Goal: Communication & Community: Answer question/provide support

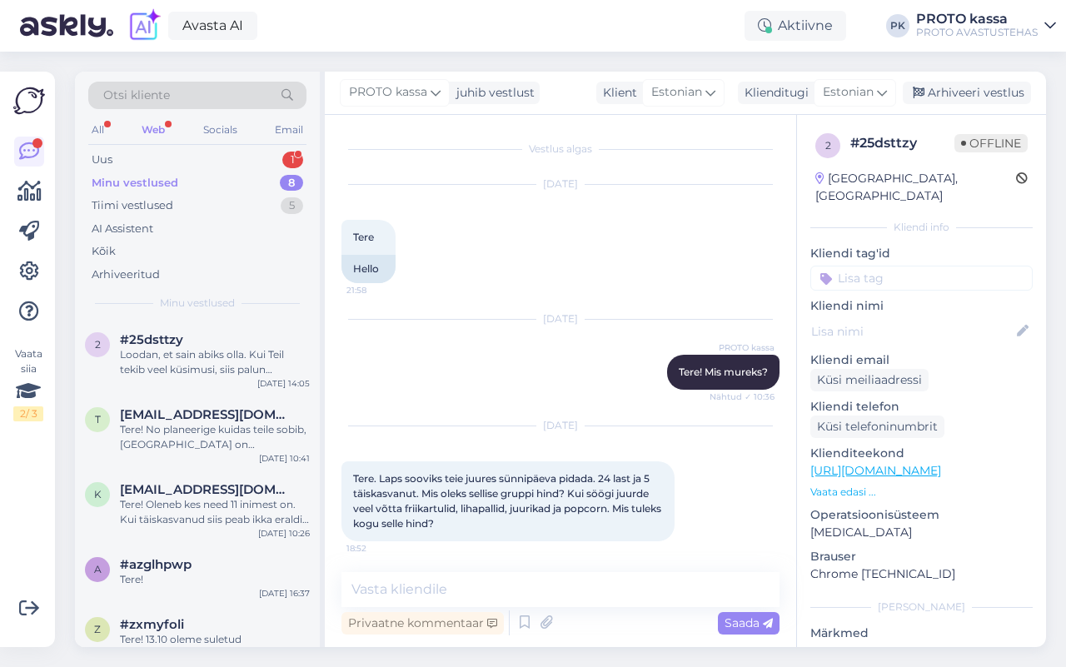
scroll to position [638, 0]
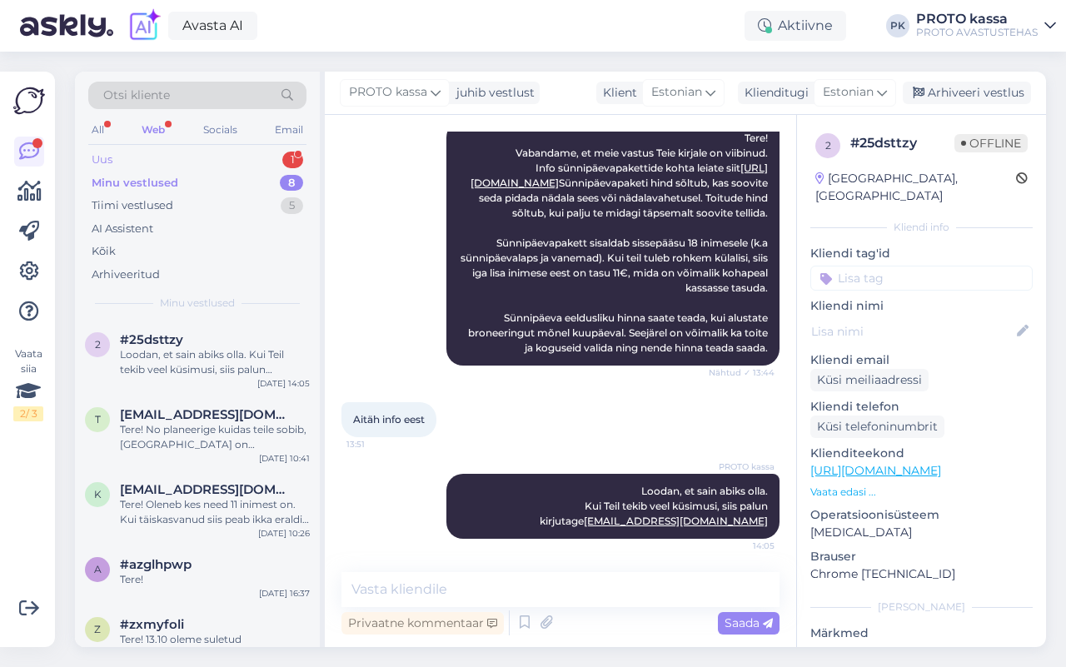
click at [102, 161] on div "Uus" at bounding box center [102, 160] width 21 height 17
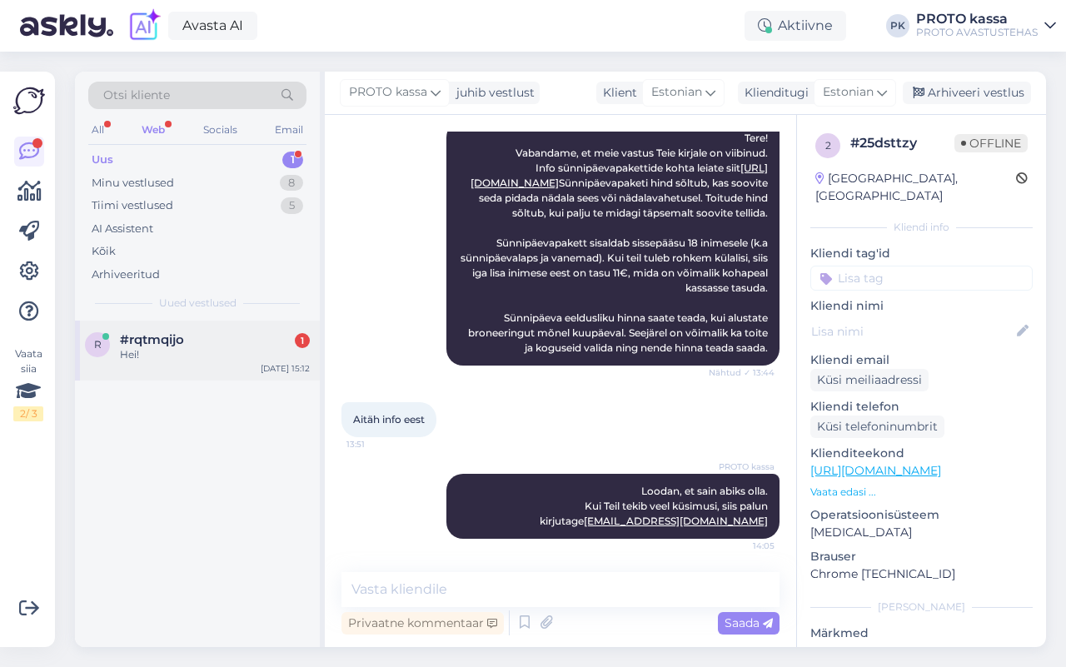
click at [160, 351] on div "Hei!" at bounding box center [215, 354] width 190 height 15
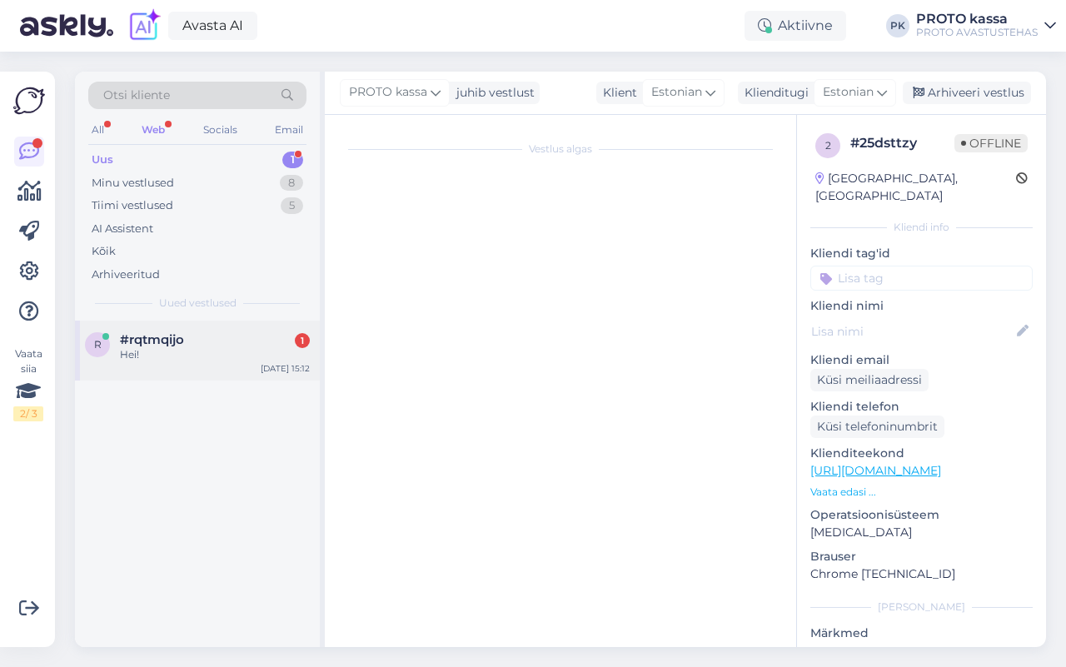
scroll to position [0, 0]
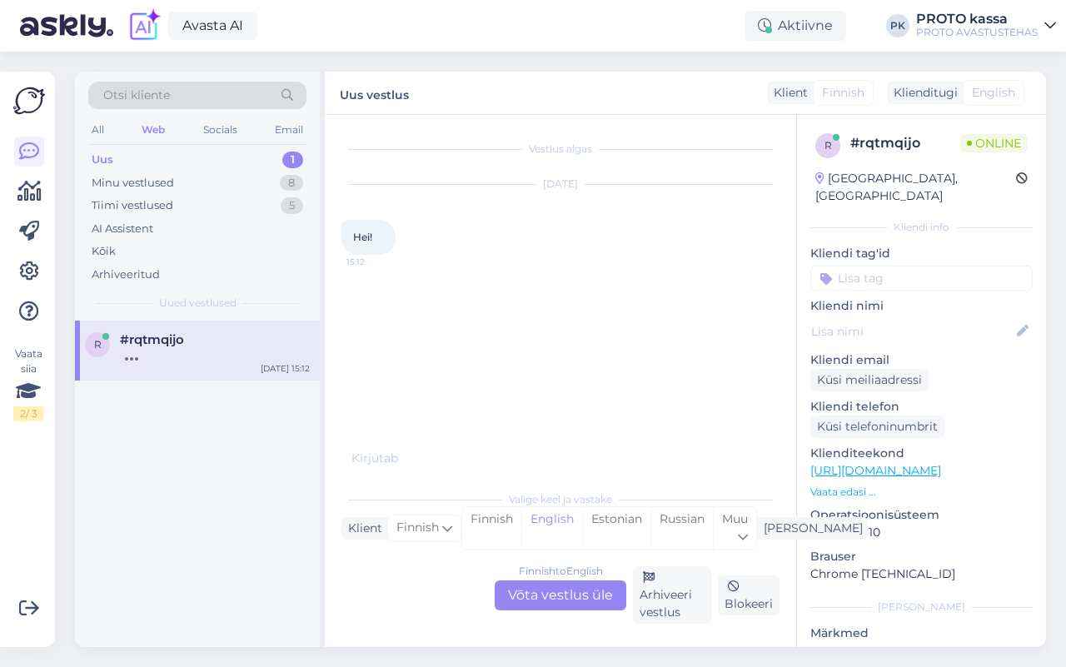
click at [519, 595] on div "Finnish to English Võta vestlus üle" at bounding box center [561, 595] width 132 height 30
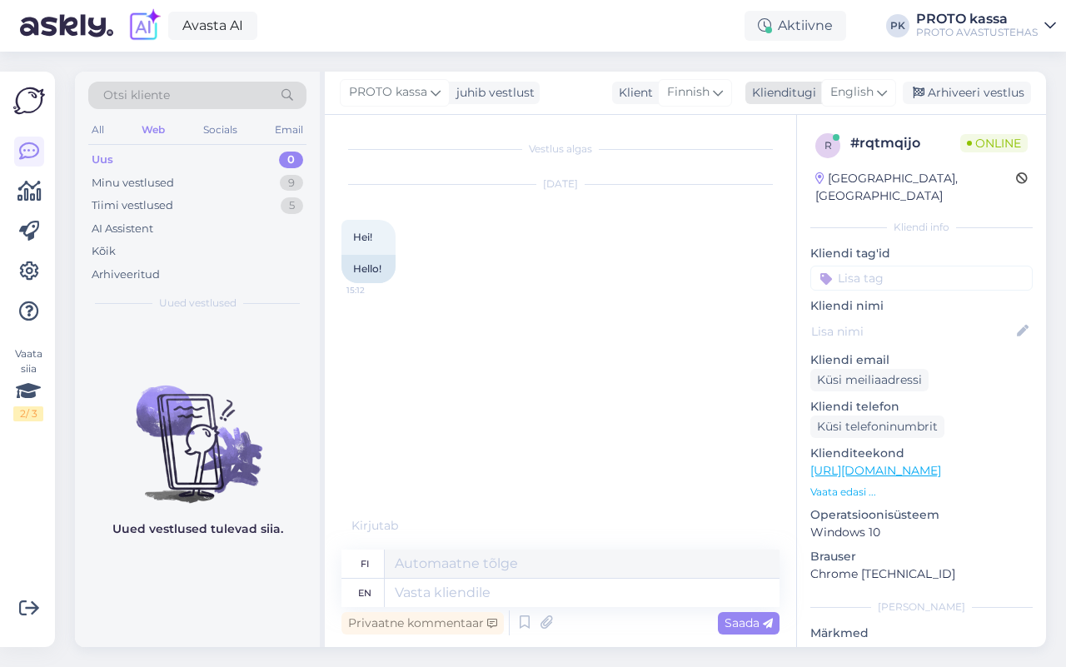
click at [879, 87] on div "English" at bounding box center [858, 92] width 75 height 27
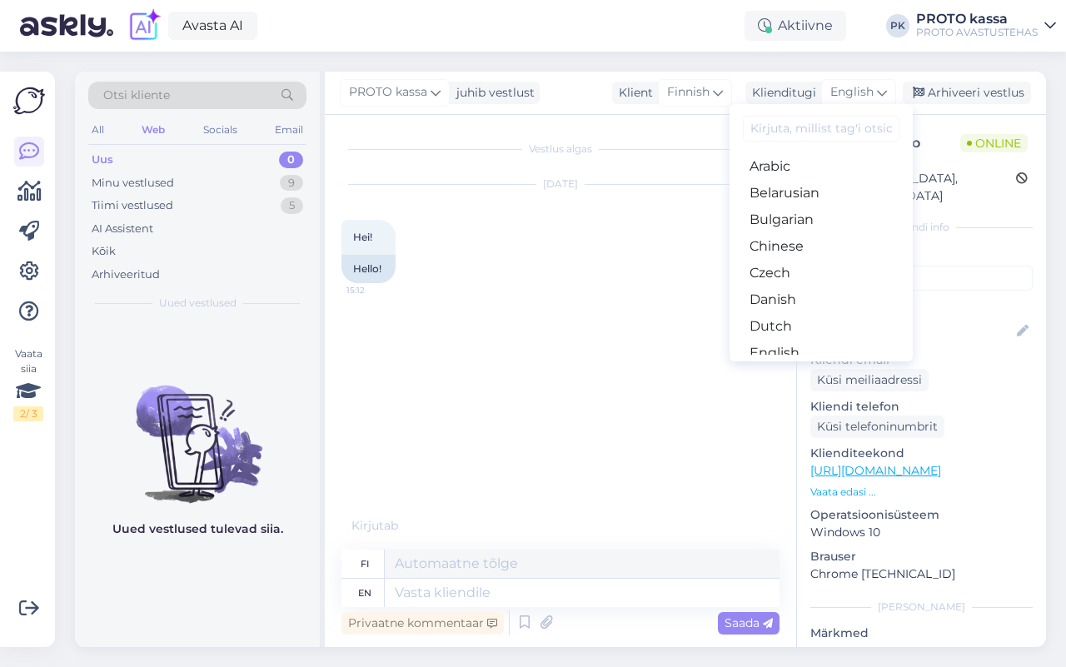
click at [797, 366] on link "Estonian" at bounding box center [821, 379] width 183 height 27
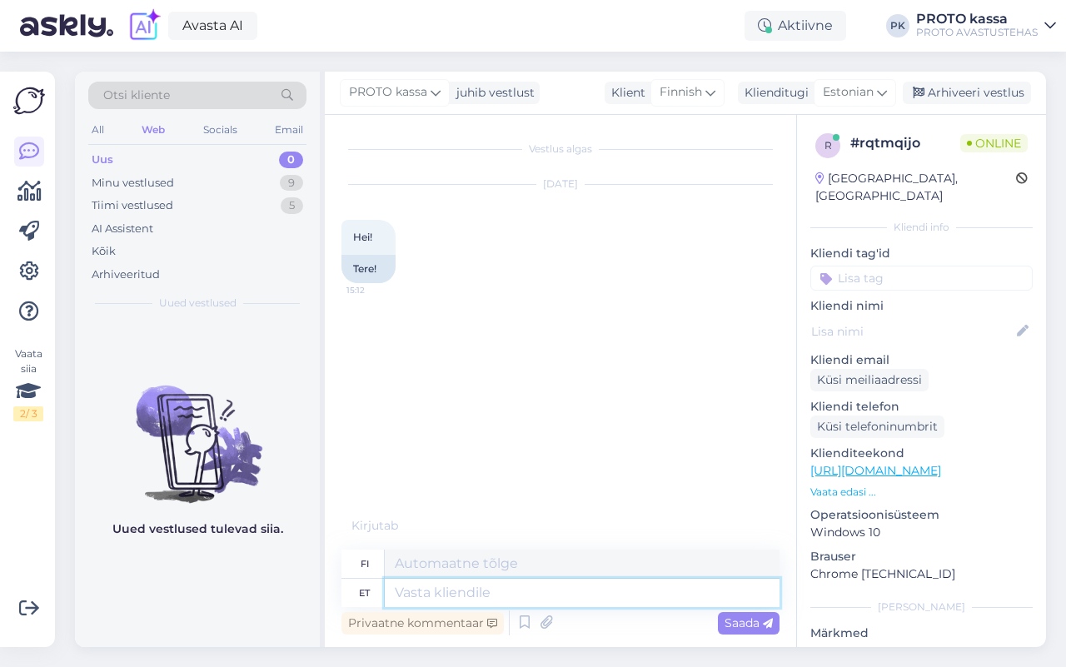
click at [421, 600] on textarea at bounding box center [582, 593] width 395 height 28
type textarea "hei"
type textarea "Hei"
type textarea "hei"
click at [763, 615] on span "Saada" at bounding box center [749, 622] width 48 height 15
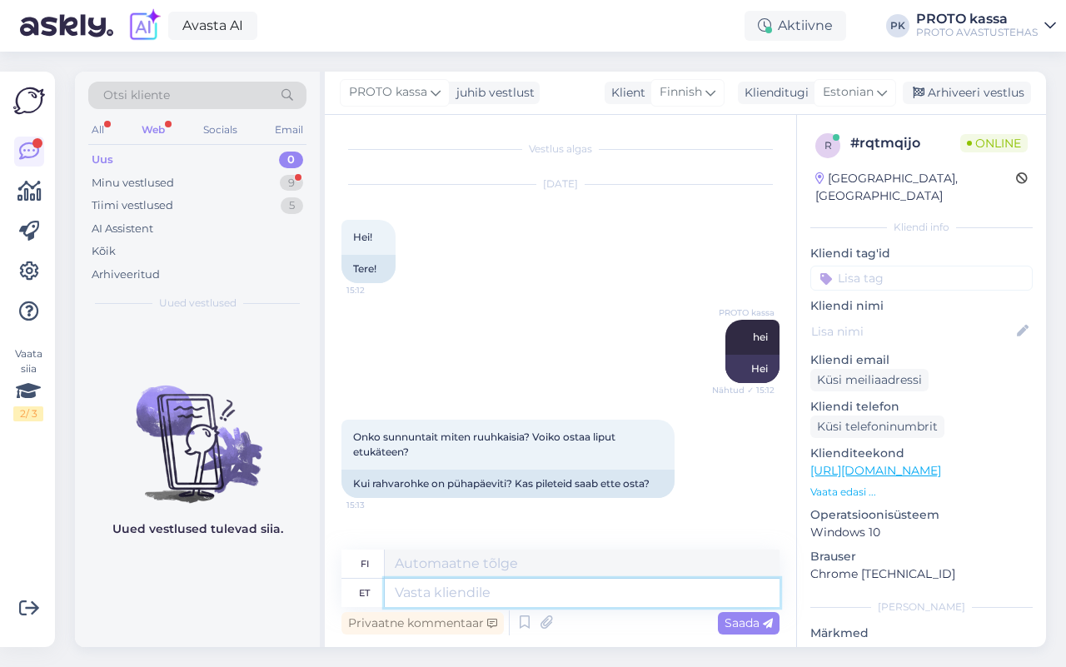
click at [434, 587] on textarea at bounding box center [582, 593] width 395 height 28
type textarea "Pileteid"
type textarea "Liput"
type textarea "Pileteid ei s"
type textarea "[PERSON_NAME]"
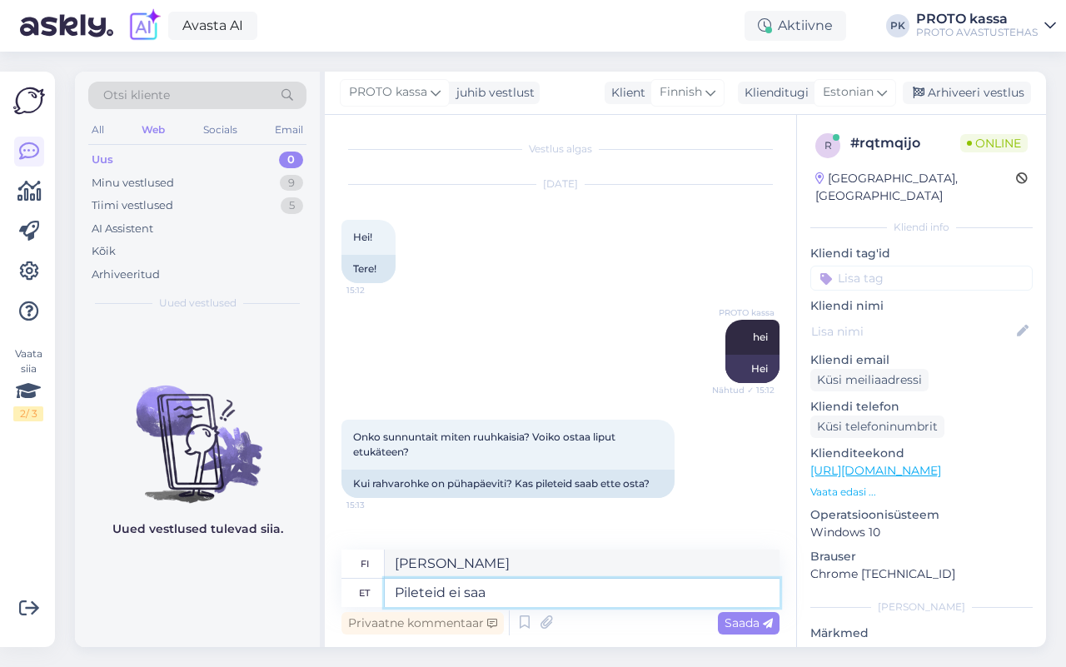
type textarea "Pileteid ei saa e"
type textarea "Lippuja ei saatavilla"
type textarea "Pileteid ei saa ette o"
type textarea "Lippuja ei voi ostaa etukäteen."
type textarea "Pileteid ei saa ette osta ja"
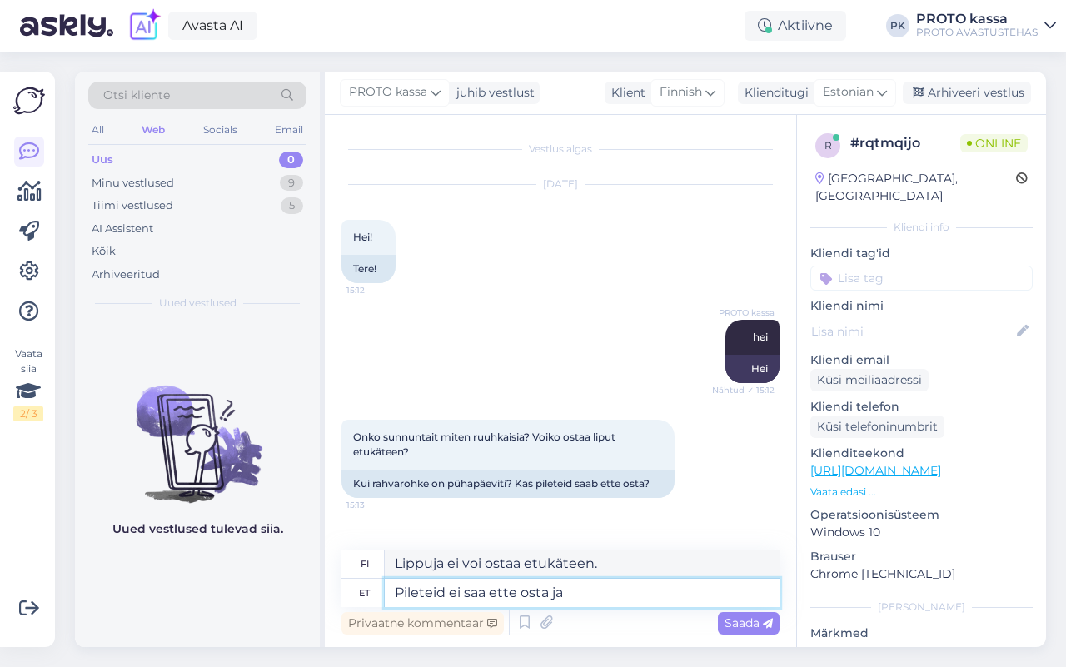
type textarea "Lippuja ei voi ostaa etukäteen ja"
type textarea "Pileteid ei saa ette osta ja pole"
type textarea "Lippuja ei voi ostaa etukäteen, eivätkä ne ole"
type textarea "Pileteid ei saa ette osta ja pole ka vajadust,"
type textarea "Lippuja ei voi ostaa etukäteen, eikä ole tarvettakaan,"
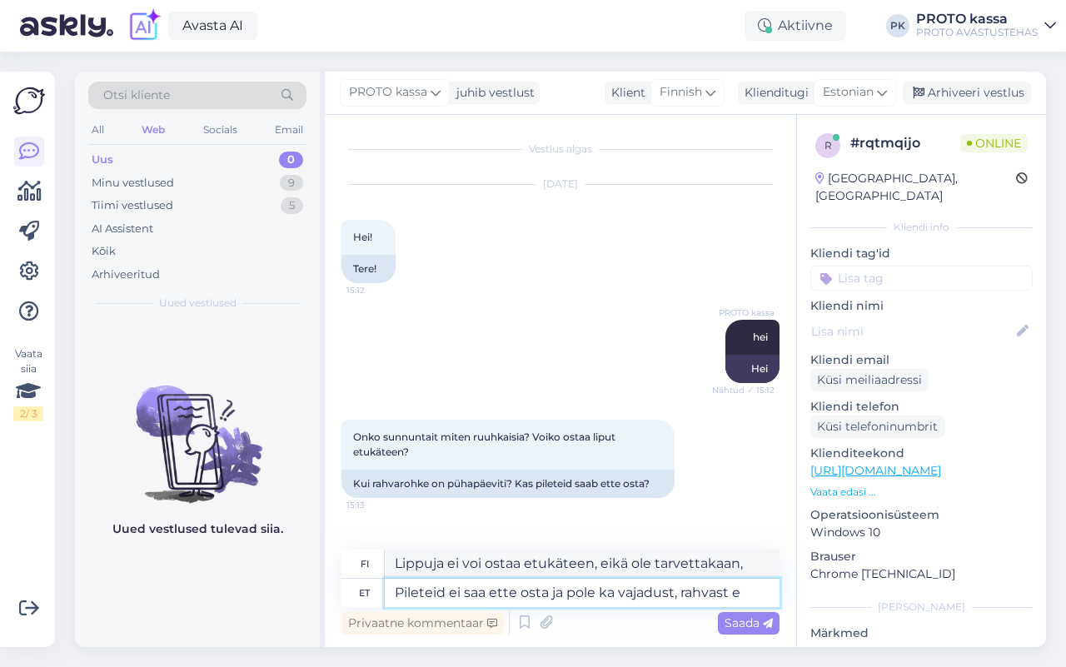
type textarea "Pileteid ei saa ette osta ja pole ka vajadust, rahvast ei"
type textarea "Lippuja ei voi ostaa etukäteen, eikä siihen ole tarvettakaan, ihmiset"
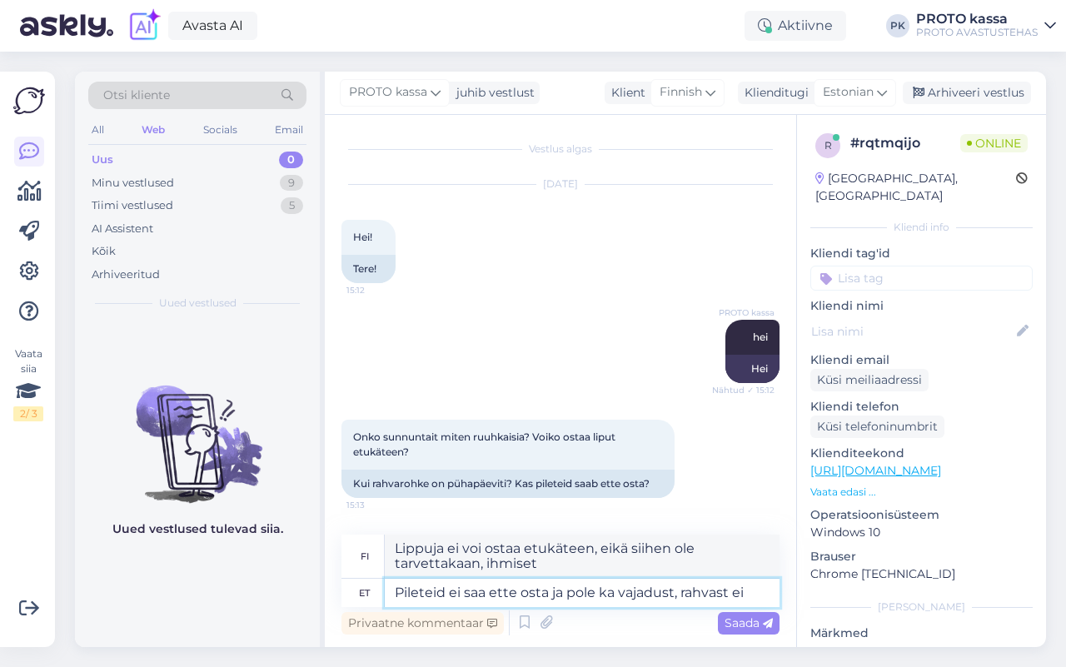
type textarea "Pileteid ei saa ette osta ja pole ka vajadust, rahvast ei o"
type textarea "Lippuja ei voi ostaa etukäteen, eikä ole tarvettakaan, ei ole väkijoukkoja."
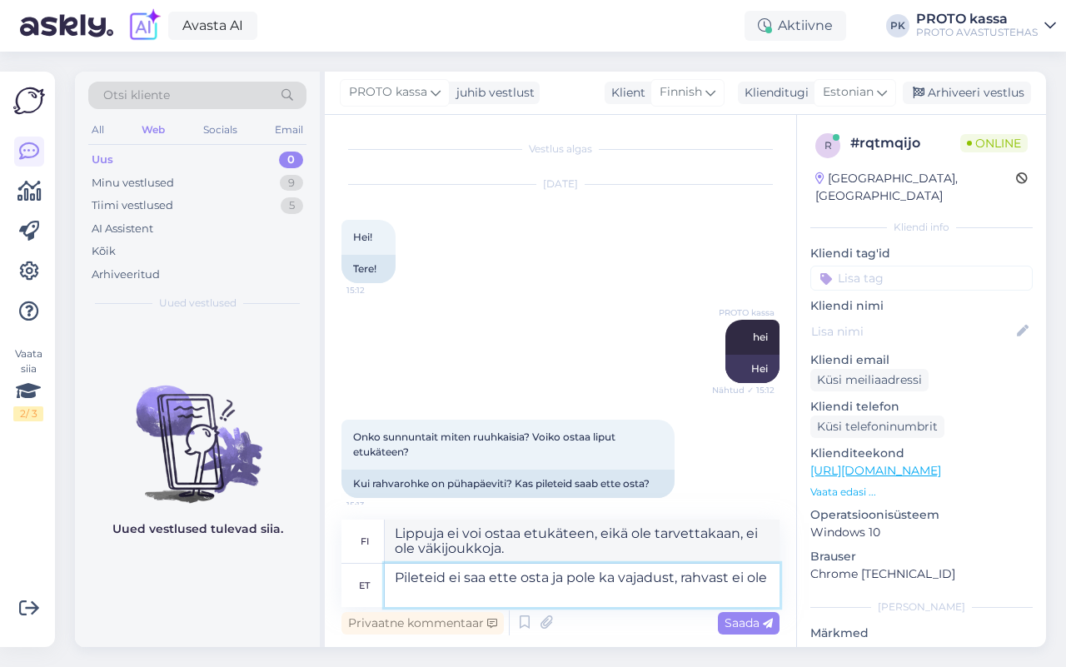
type textarea "Pileteid ei saa ette osta ja pole ka vajadust, rahvast ei ole n"
type textarea "Lippuja ei voi ostaa etukäteen, eikä ole tarvettakaan, ihmisiä ei ole paljon."
type textarea "Pileteid ei saa ette osta ja pole ka vajadust, rahvast ei ole niipalju e"
type textarea "Lippuja ei voi ostaa etukäteen, eikä ole tarvettakaan, koska ihmisiä ei ole nii…"
type textarea "Pileteid ei saa ette osta ja pole ka vajadust, rahvast ei ole niipalju et keegi…"
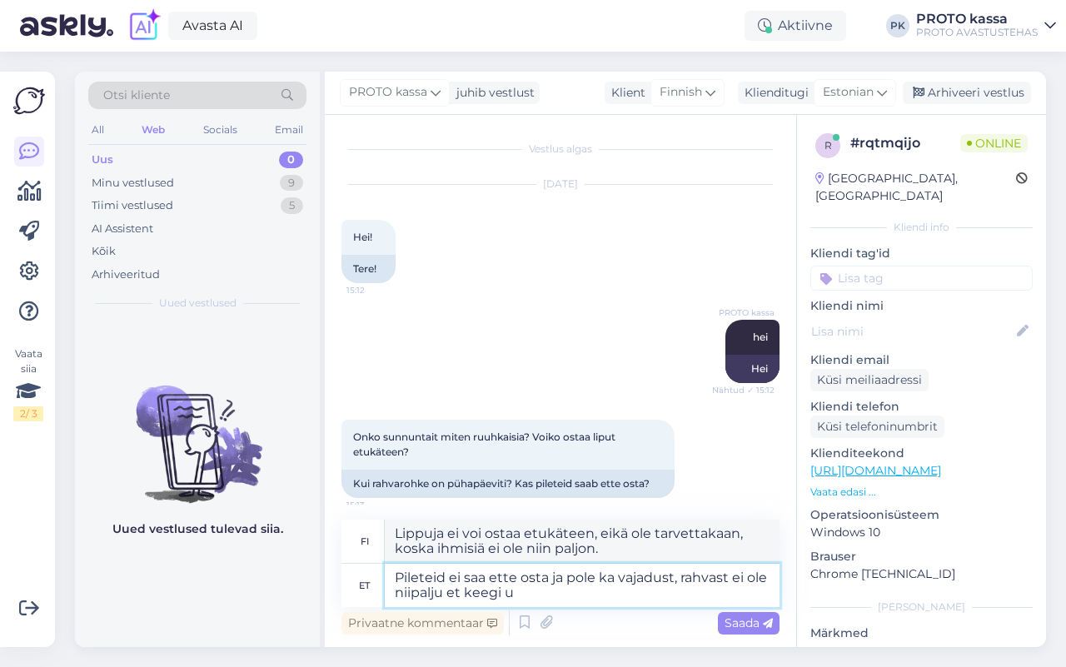
type textarea "Lippuja ei voi ostaa etukäteen, eikä ole tarvettakaan, ihmisiä ei ole tarpeeksi…"
type textarea "Pileteid ei saa ette osta ja pole ka vajadust, rahvast ei ole niipalju et keegi…"
type textarea "Lippuja ei voi ostaa etukäteen, eikä ole tarvettakaan, ei ole tarpeeksi ihmisiä…"
type textarea "Pileteid ei saa ette osta ja pole ka vajadust, rahvast ei ole niipalju et keegi…"
type textarea "Lippuja ei voi ostaa etukäteen, eikä ole tarvettakaan, ovesta ei ole tarpeeksi …"
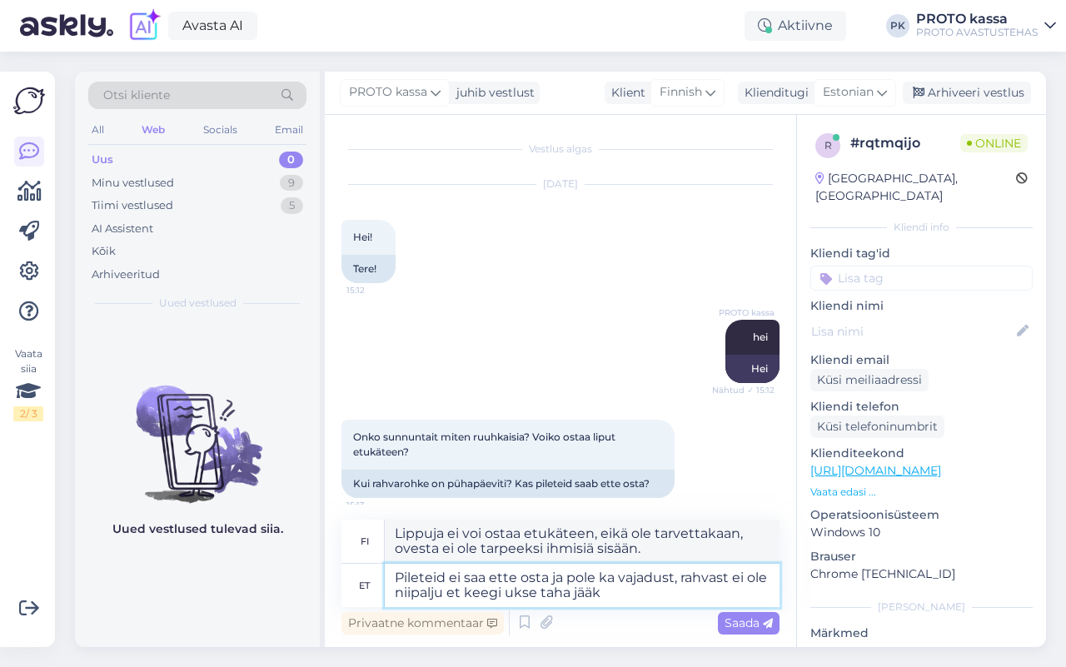
type textarea "Pileteid ei saa ette osta ja pole ka vajadust, rahvast ei ole niipalju et keegi…"
type textarea "Lippuja ei voi ostaa etukäteen, eikä ole tarvettakaan, sillä ei ole tarpeeksi i…"
type textarea "Pileteid ei saa ette osta ja pole ka vajadust, rahvast ei ole niipalju et keegi…"
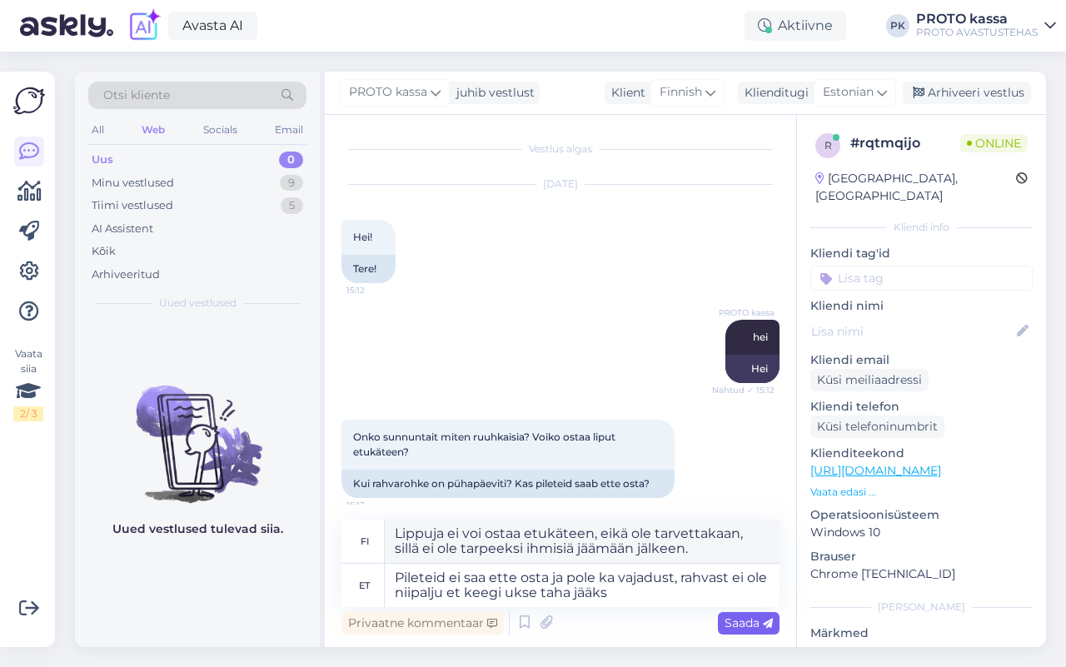
click at [759, 627] on span "Saada" at bounding box center [749, 622] width 48 height 15
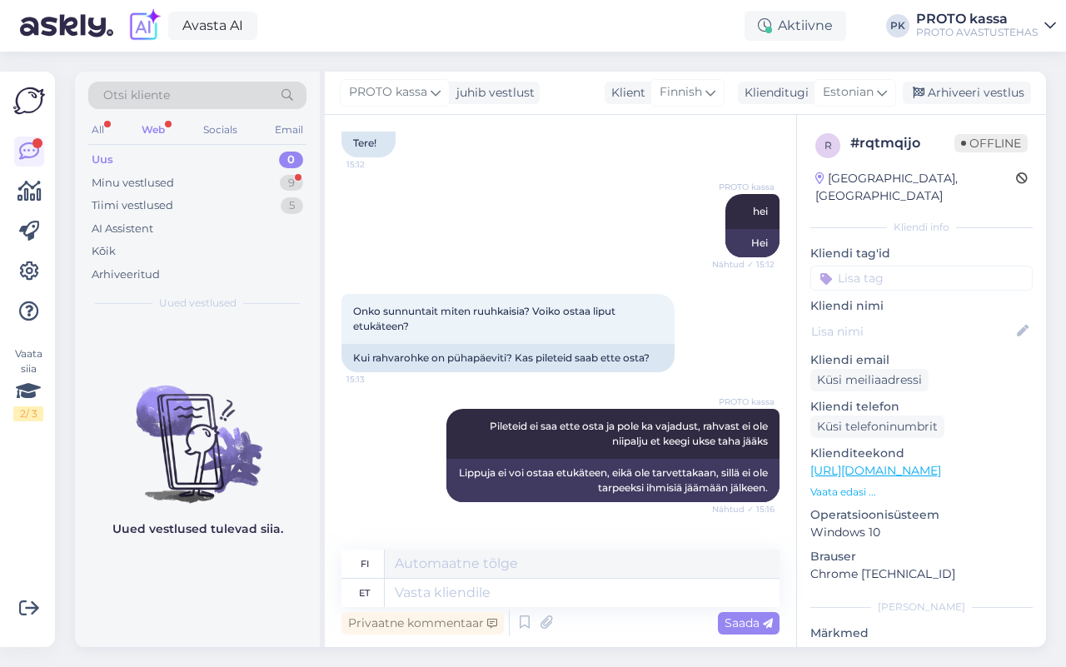
scroll to position [226, 0]
